Goal: Find contact information: Find contact information

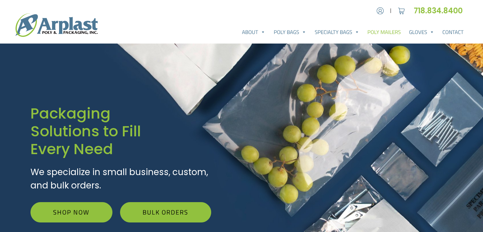
click at [393, 31] on link "Poly Mailers" at bounding box center [384, 32] width 42 height 13
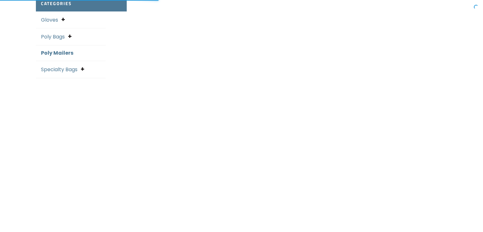
select select "25"
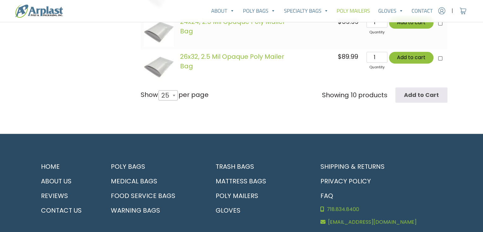
scroll to position [420, 0]
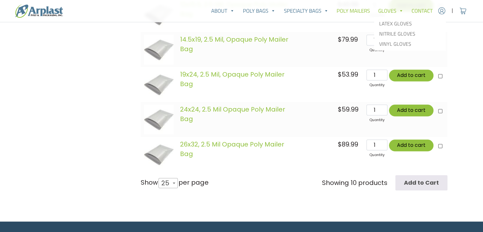
click at [415, 11] on link "Contact" at bounding box center [422, 10] width 30 height 13
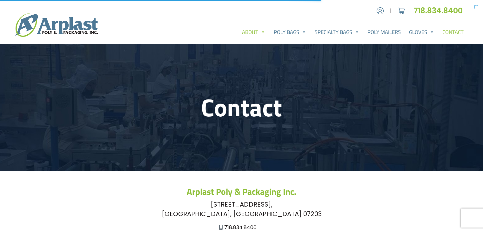
click at [255, 32] on link "About" at bounding box center [254, 32] width 32 height 13
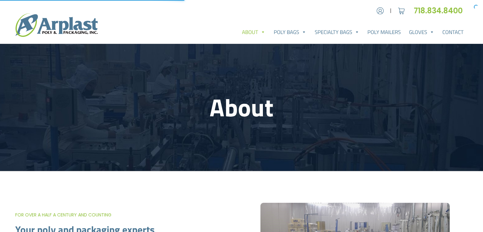
click at [246, 33] on link "About" at bounding box center [254, 32] width 32 height 13
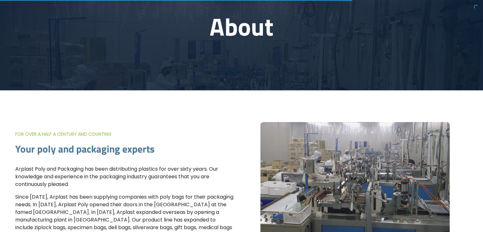
scroll to position [159, 0]
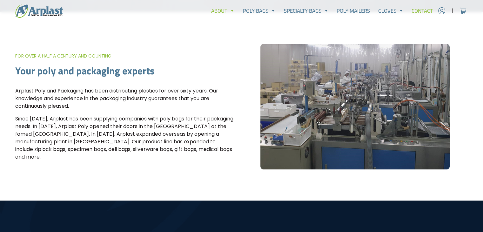
click at [428, 8] on link "Contact" at bounding box center [422, 10] width 30 height 13
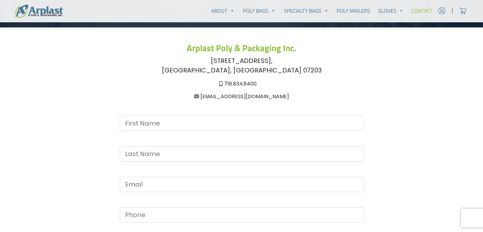
scroll to position [63, 0]
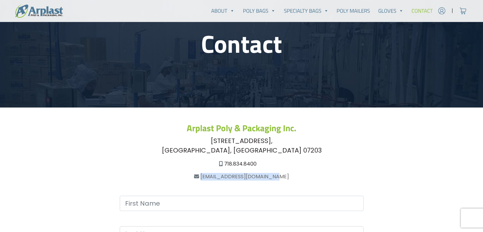
drag, startPoint x: 299, startPoint y: 171, endPoint x: 209, endPoint y: 174, distance: 90.5
click at [209, 174] on div "Arplast Poly & Packaging Inc. [STREET_ADDRESS] 718.834.8400 [EMAIL_ADDRESS][DOM…" at bounding box center [241, 151] width 411 height 57
copy link "[EMAIL_ADDRESS][DOMAIN_NAME]"
